Goal: Check status: Check status

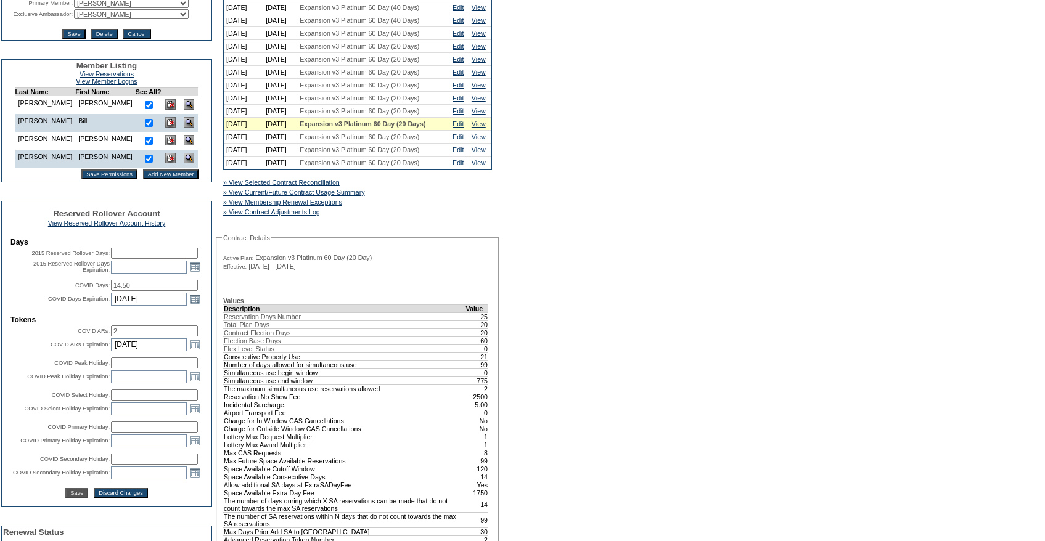
scroll to position [282, 0]
click at [365, 195] on link "» View Current/Future Contract Usage Summary" at bounding box center [294, 191] width 142 height 7
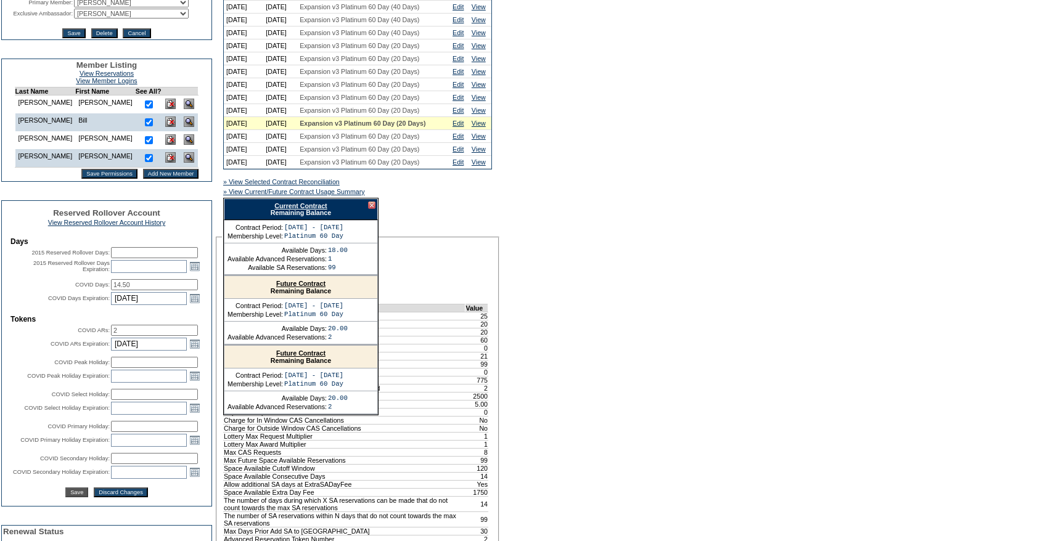
click at [302, 220] on div "Current Contract Remaining Balance" at bounding box center [301, 210] width 154 height 22
click at [302, 210] on link "Current Contract" at bounding box center [300, 205] width 52 height 7
click at [464, 114] on link "Edit" at bounding box center [458, 110] width 11 height 7
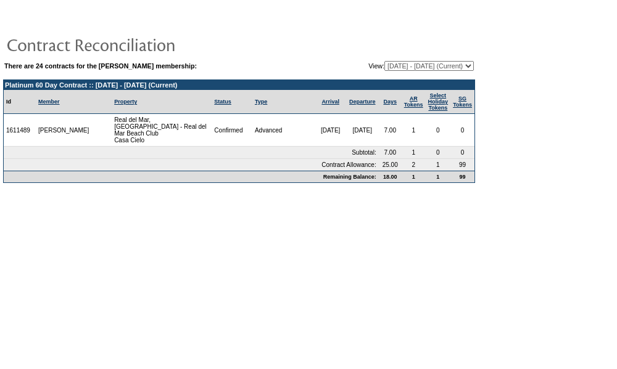
click at [384, 70] on select "[DATE] - [DATE] [DATE] - [DATE] [DATE] - [DATE] [DATE] - [DATE] [DATE] - [DATE]…" at bounding box center [428, 66] width 89 height 10
select select "122901"
click at [384, 62] on select "[DATE] - [DATE] [DATE] - [DATE] [DATE] - [DATE] [DATE] - [DATE] [DATE] - [DATE]…" at bounding box center [428, 66] width 89 height 10
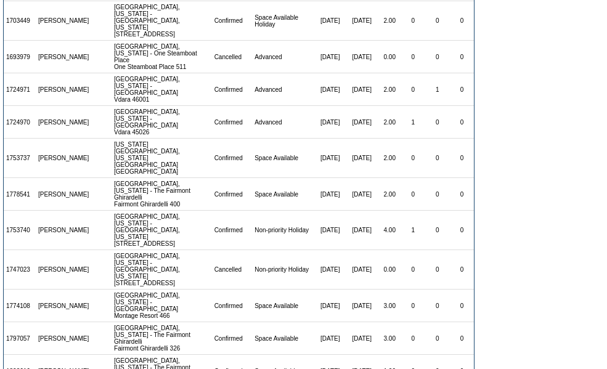
click at [505, 254] on form "There are 24 contracts for the [PERSON_NAME] membership: View: [DATE] - [DATE] …" at bounding box center [303, 144] width 607 height 580
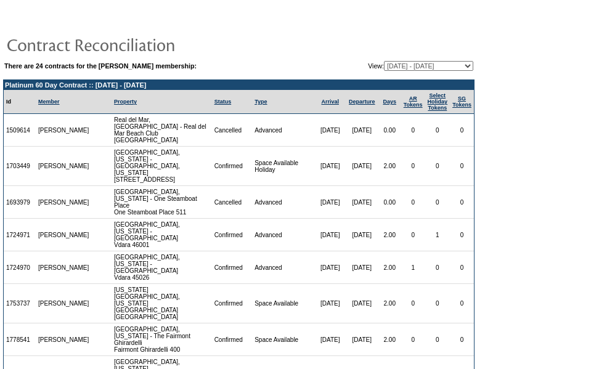
scroll to position [146, 0]
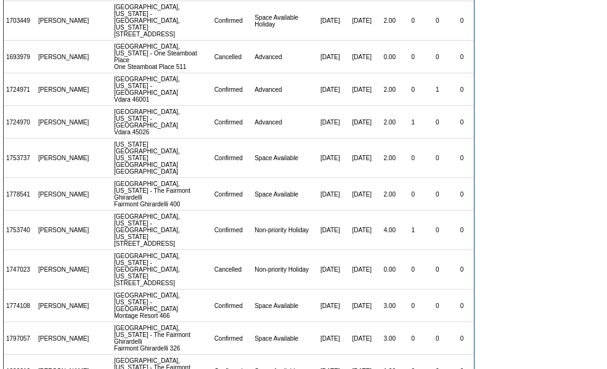
click at [379, 355] on td "1.00" at bounding box center [390, 371] width 23 height 33
click at [556, 281] on form "There are 24 contracts for the Mary Gregg membership: View: 09/27/05 - 08/31/06…" at bounding box center [303, 144] width 607 height 580
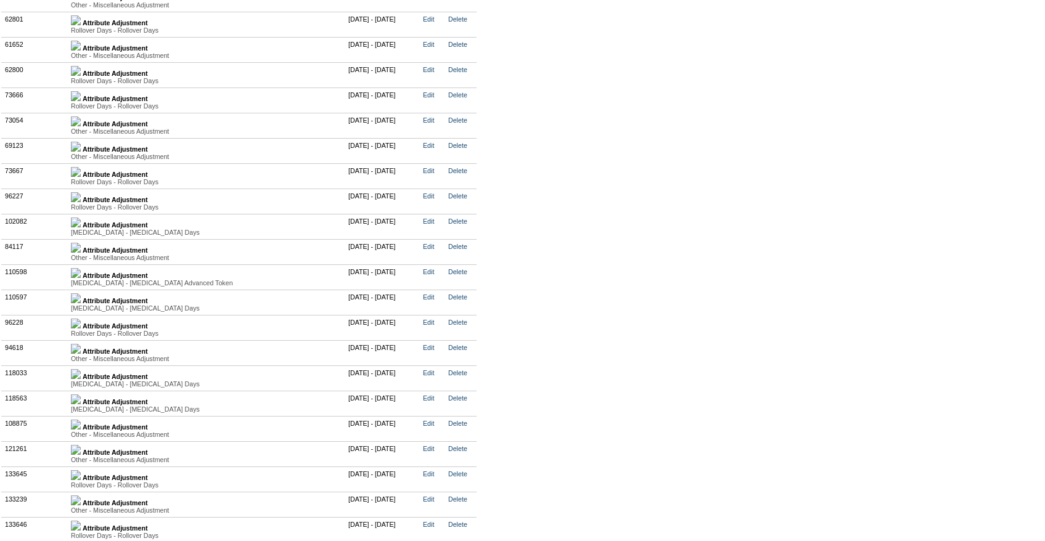
scroll to position [3038, 0]
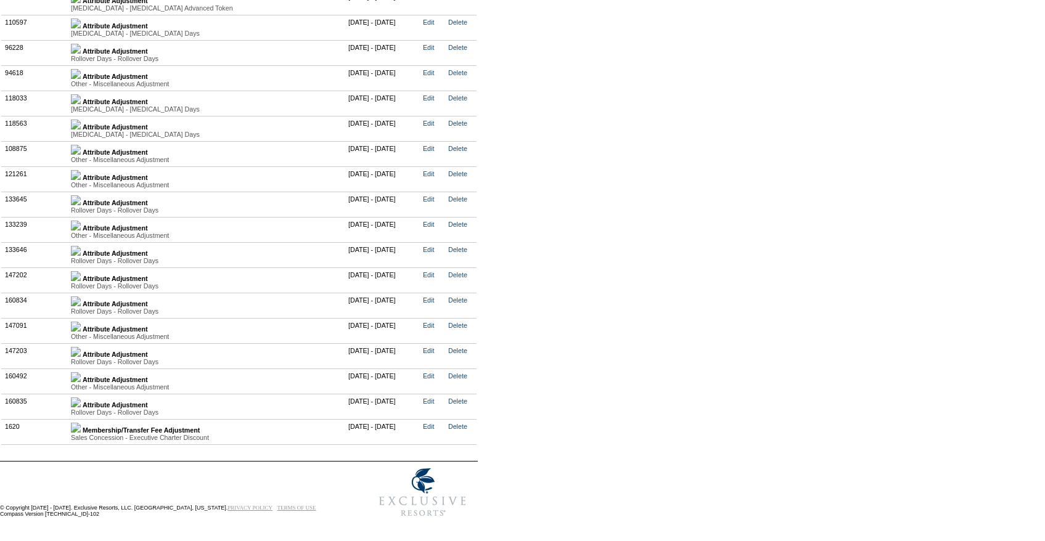
click at [81, 399] on img at bounding box center [76, 403] width 10 height 10
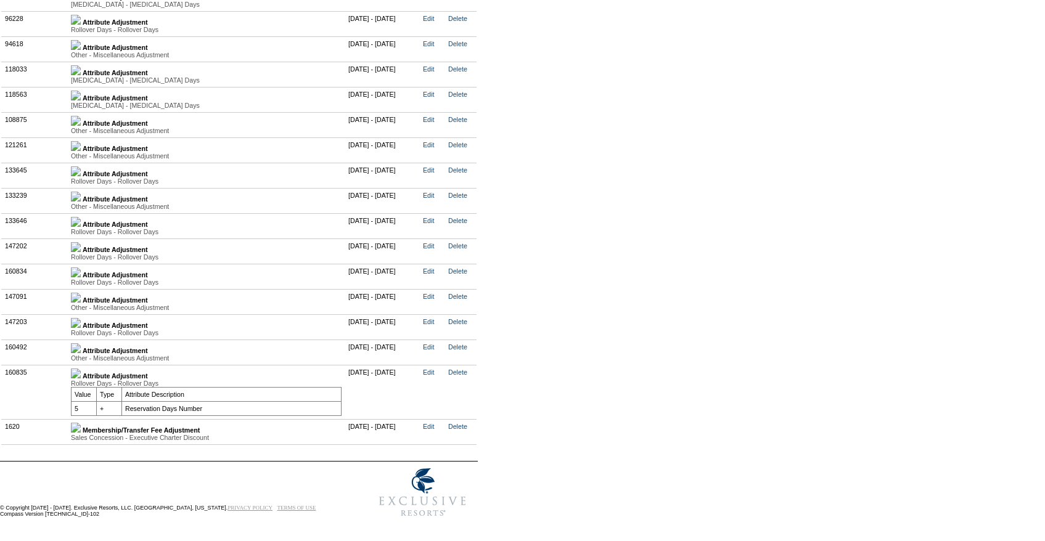
click at [81, 328] on img at bounding box center [76, 323] width 10 height 10
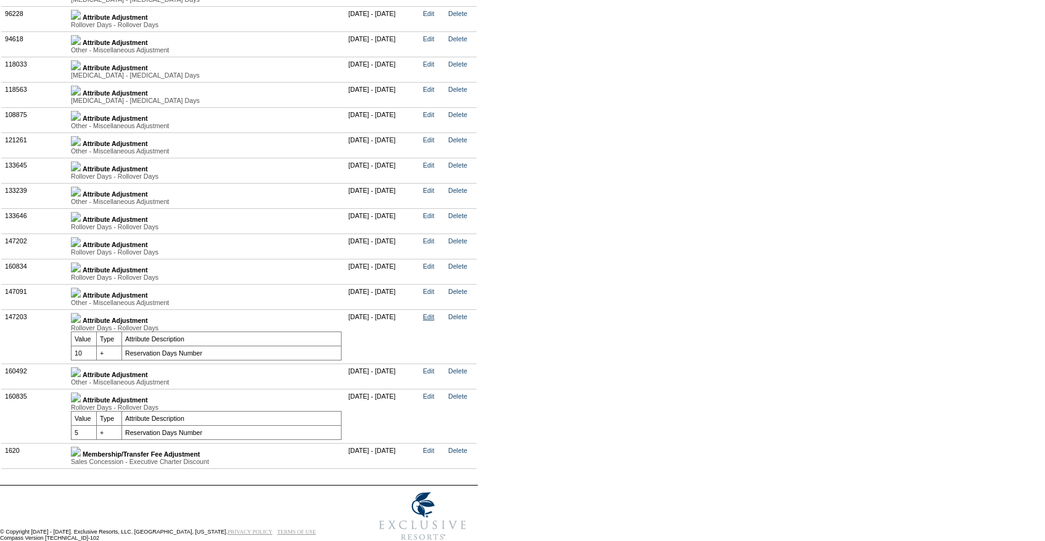
click at [434, 321] on link "Edit" at bounding box center [428, 316] width 11 height 7
